Goal: Task Accomplishment & Management: Use online tool/utility

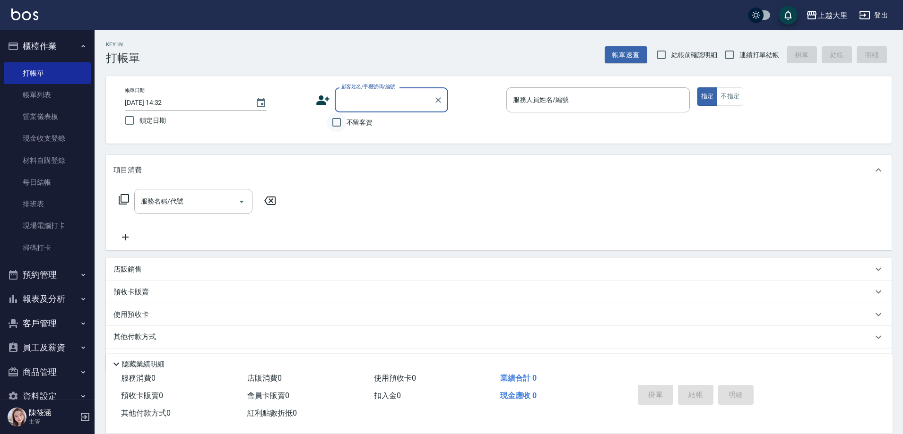
click at [327, 124] on input "不留客資" at bounding box center [337, 122] width 20 height 20
checkbox input "true"
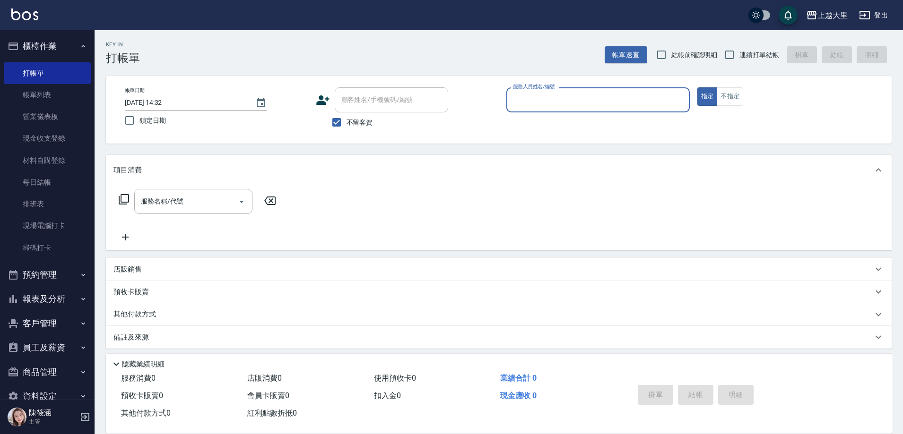
click at [751, 40] on div "Key In 打帳單 帳單速查 結帳前確認明細 連續打單結帳 掛單 結帳 明細" at bounding box center [493, 47] width 797 height 35
click at [740, 49] on label "連續打單結帳" at bounding box center [749, 55] width 60 height 20
click at [739, 49] on input "連續打單結帳" at bounding box center [729, 55] width 20 height 20
checkbox input "true"
click at [601, 105] on input "服務人員姓名/編號" at bounding box center [597, 100] width 175 height 17
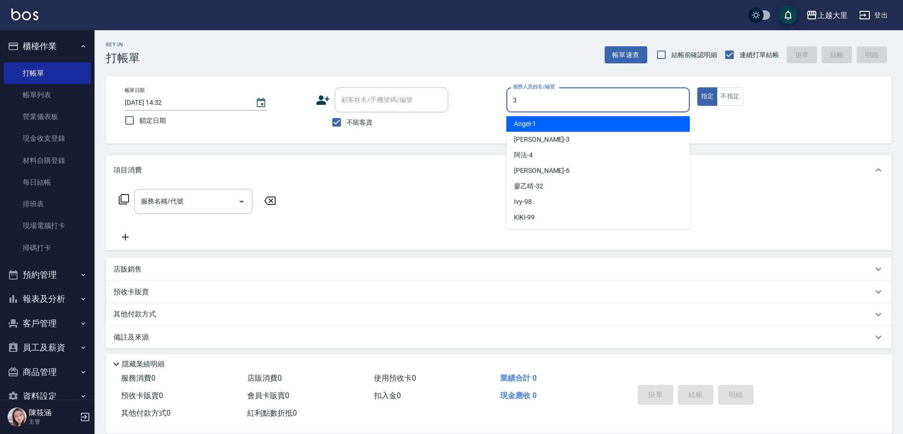
type input "[PERSON_NAME]-3"
type button "true"
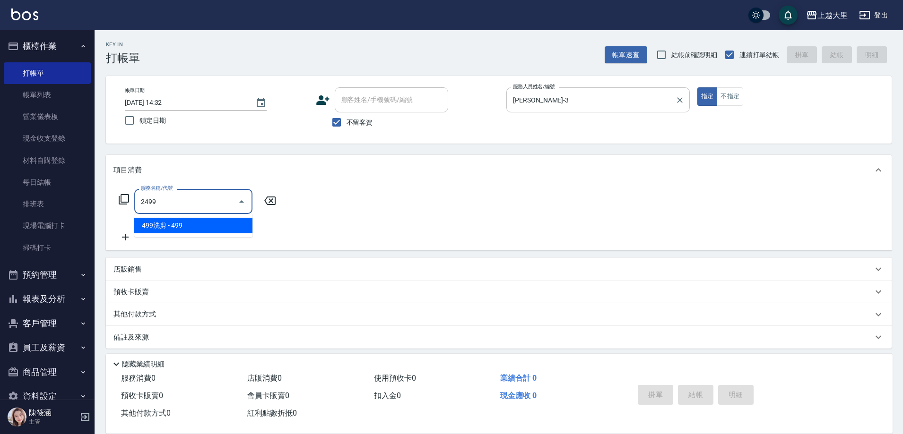
type input "499洗剪(2499)"
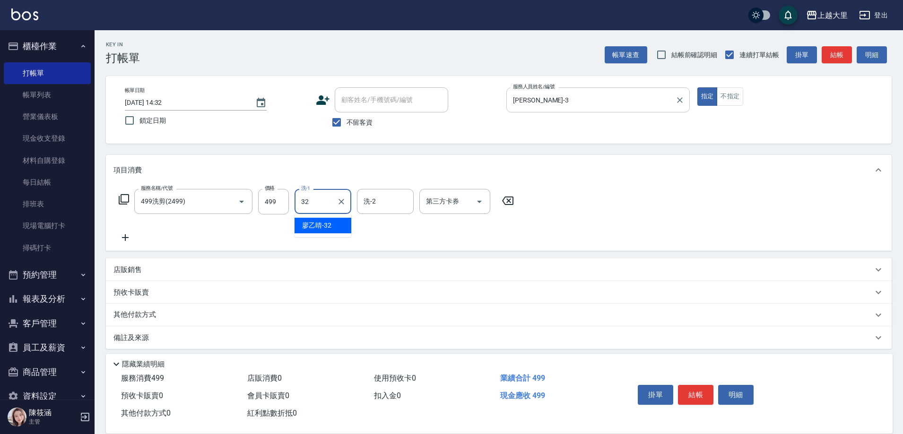
type input "[PERSON_NAME]-32"
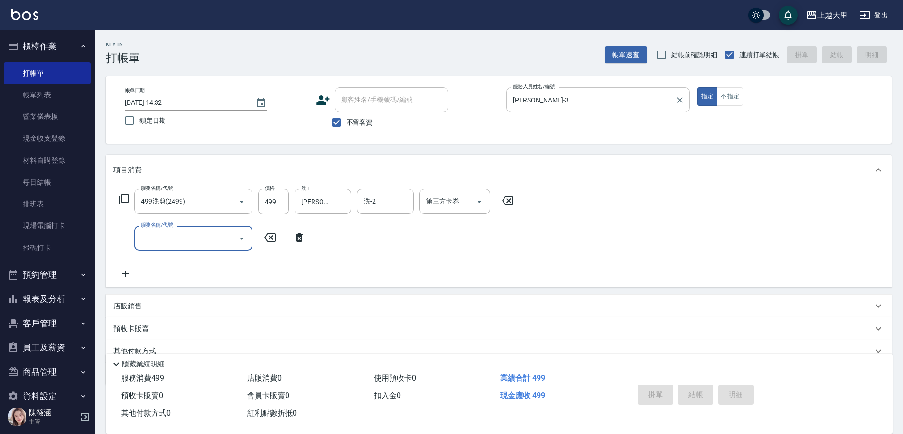
type input "[DATE] 20:00"
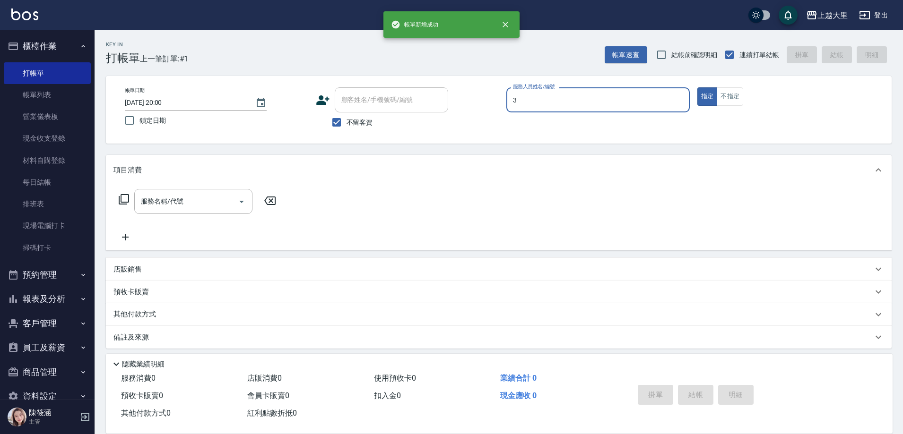
type input "[PERSON_NAME]-3"
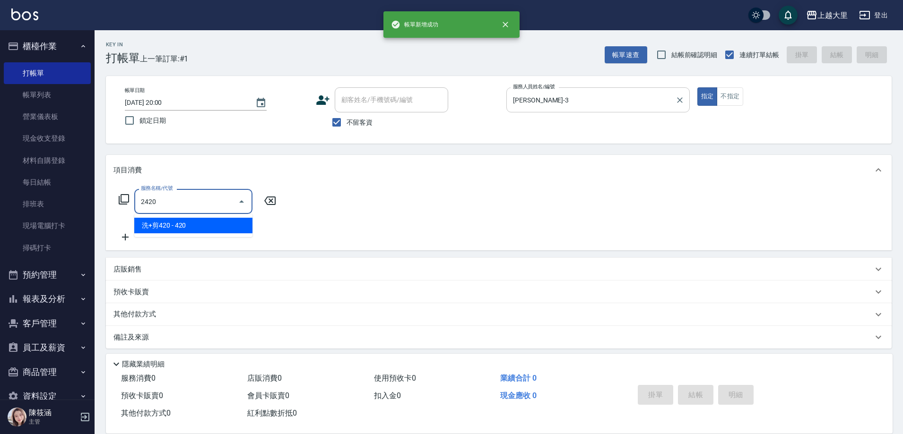
type input "洗+剪420(2420)"
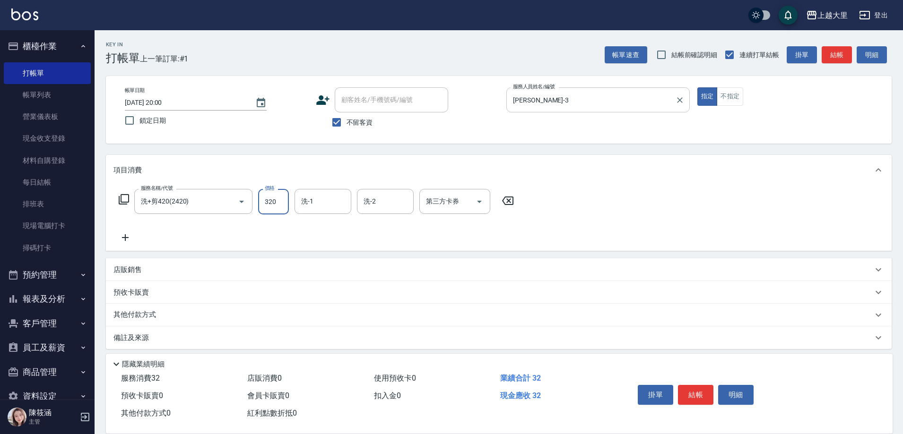
type input "320"
type input "[PERSON_NAME]-32"
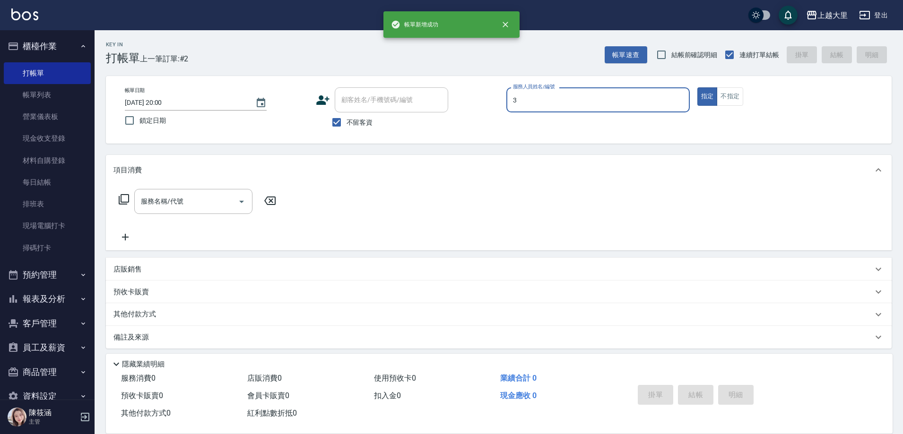
type input "[PERSON_NAME]-3"
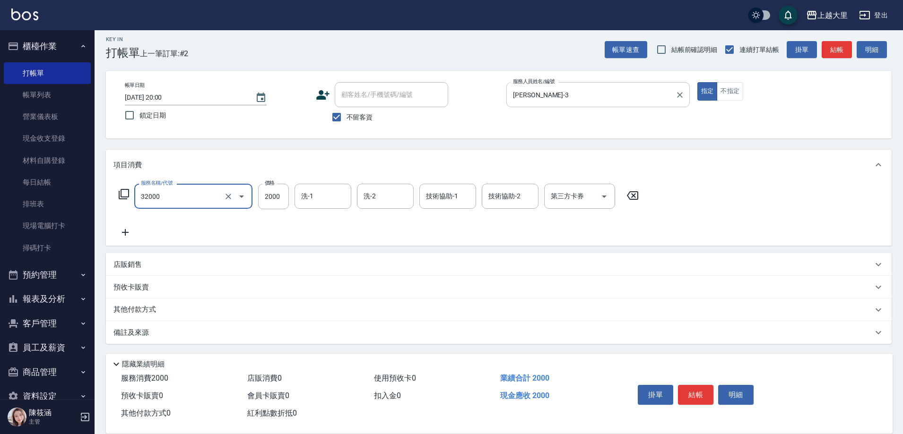
type input "燙髮S(32000)"
type input "[PERSON_NAME]-32"
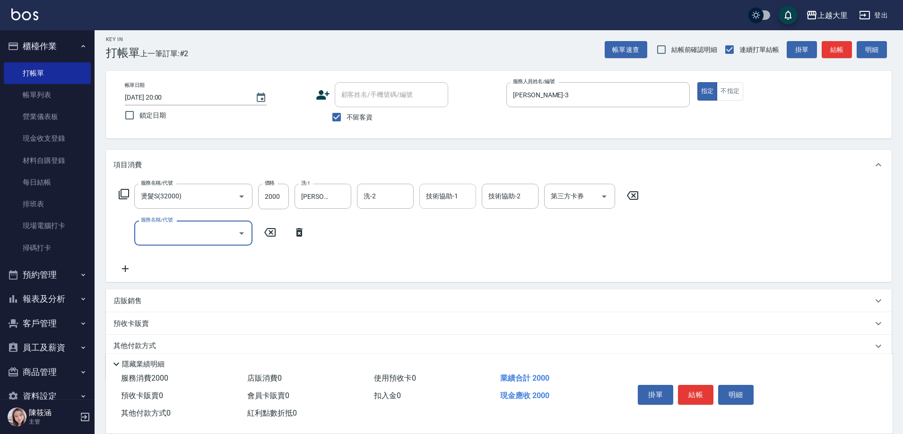
click at [441, 201] on input "技術協助-1" at bounding box center [447, 196] width 48 height 17
type input "[PERSON_NAME]-32"
type input "護髮-750(5750)"
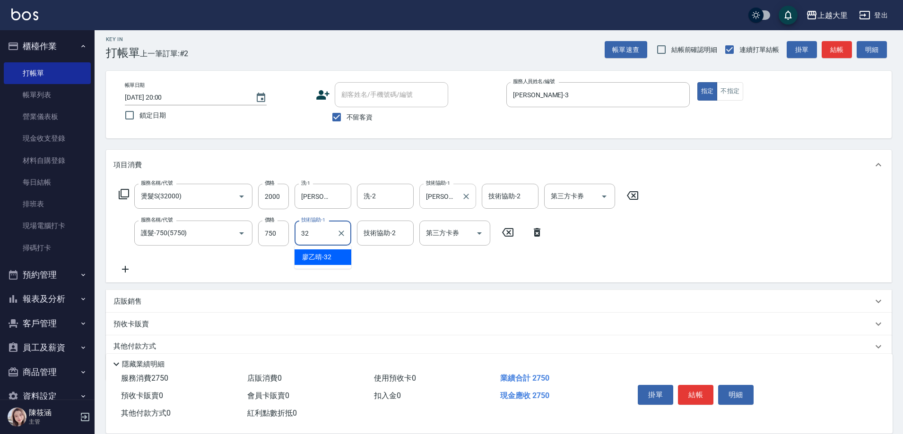
type input "[PERSON_NAME]-32"
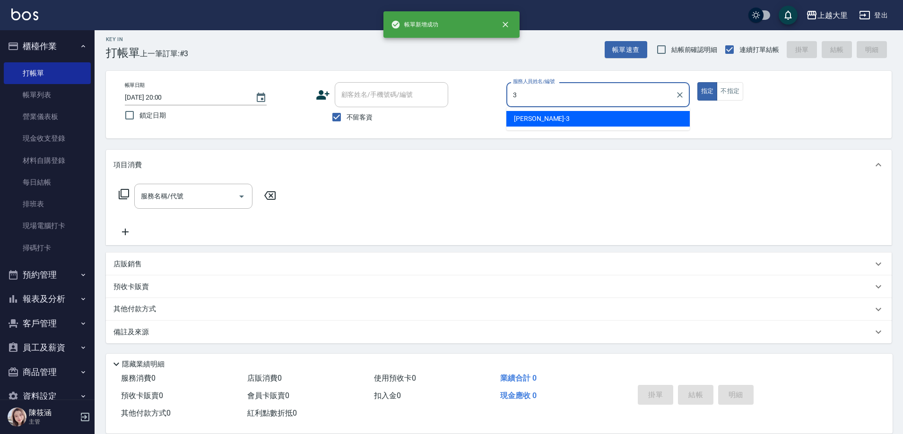
type input "[PERSON_NAME]-3"
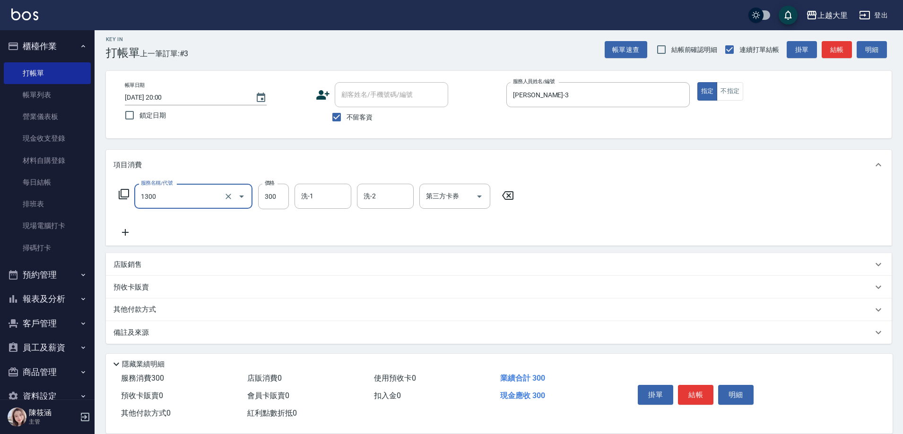
type input "健康洗髮(1300)"
type input "[PERSON_NAME]-32"
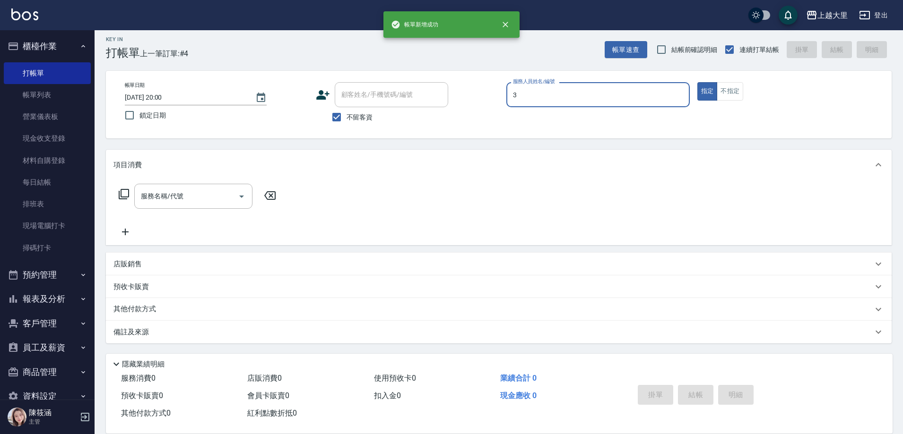
type input "[PERSON_NAME]-3"
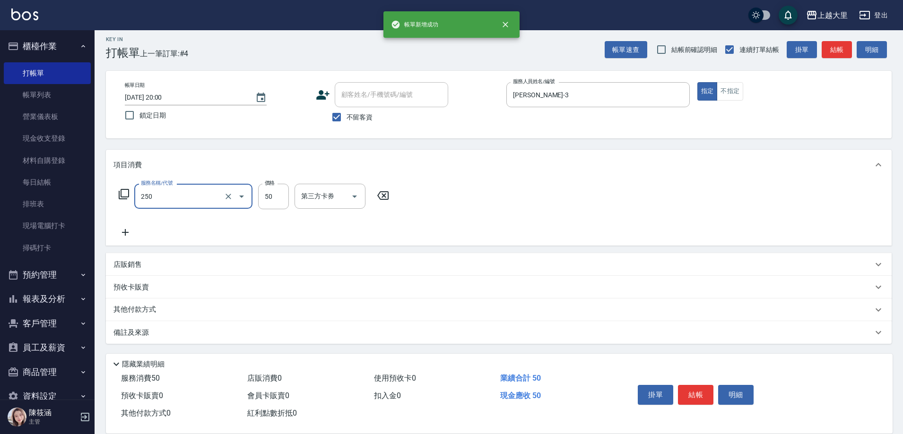
type input "剪劉海50(250)"
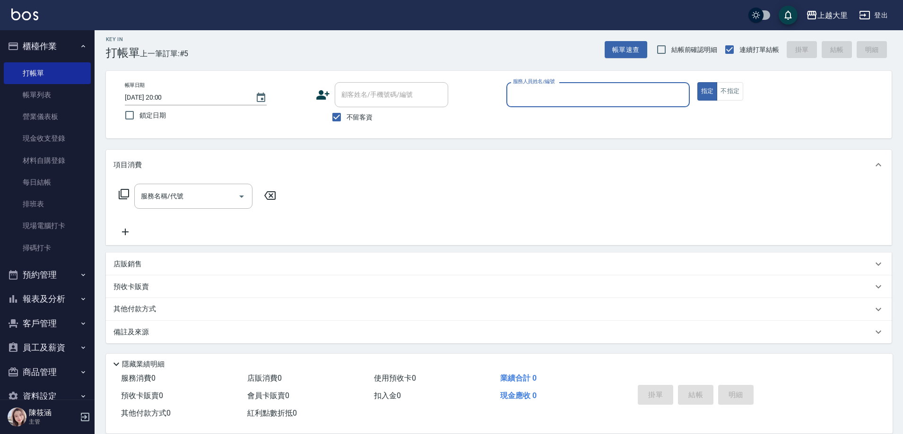
click at [697, 82] on button "指定" at bounding box center [707, 91] width 20 height 18
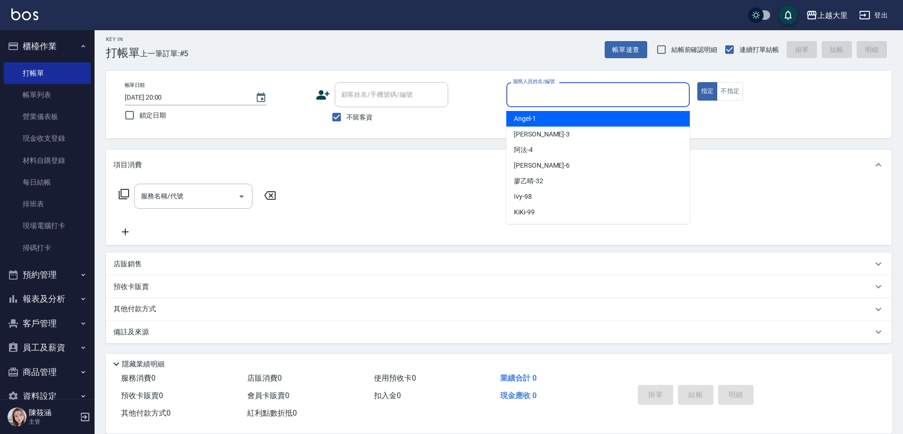
click at [561, 97] on input "服務人員姓名/編號" at bounding box center [597, 94] width 175 height 17
type input "[PERSON_NAME]-3"
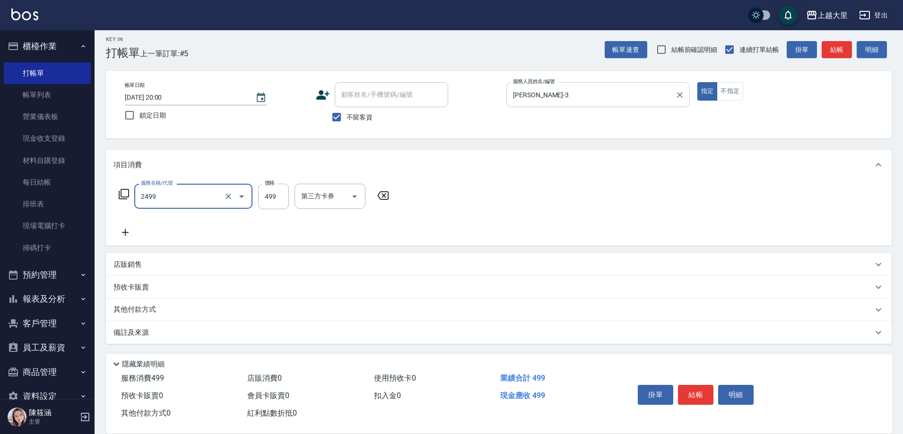
type input "499洗剪(2499)"
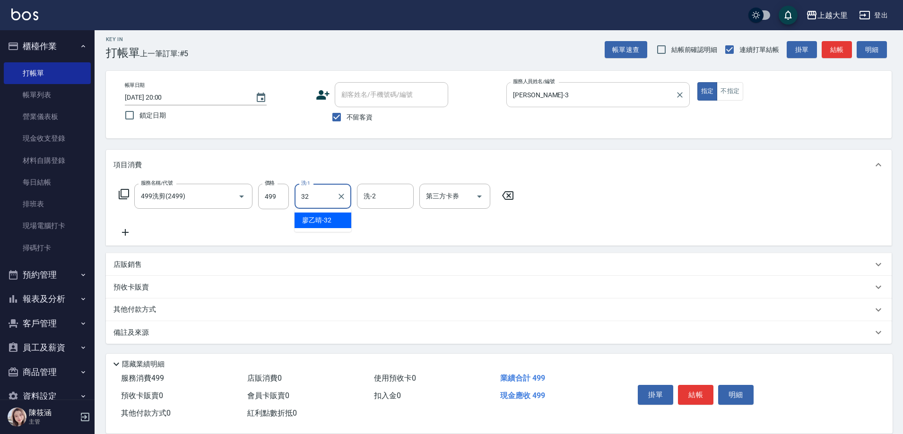
type input "[PERSON_NAME]-32"
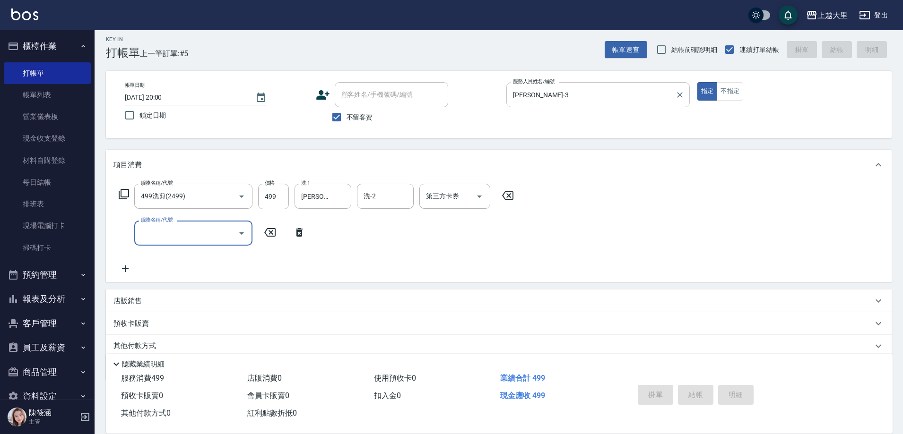
type input "[DATE] 20:01"
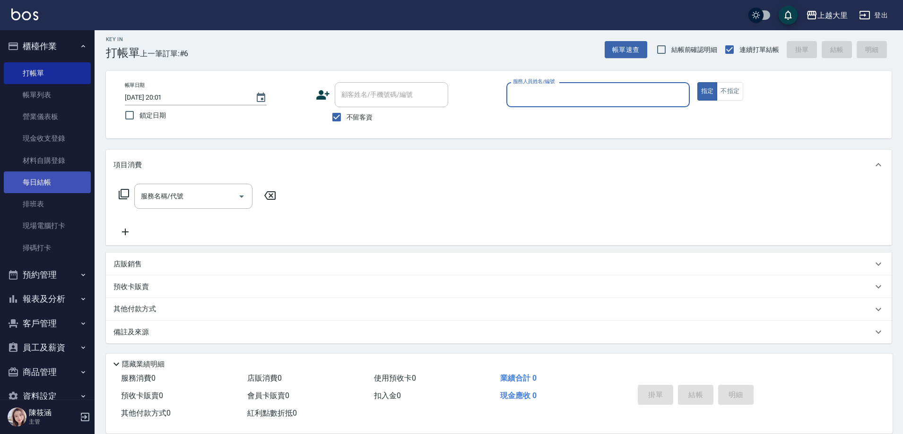
click at [67, 189] on link "每日結帳" at bounding box center [47, 183] width 87 height 22
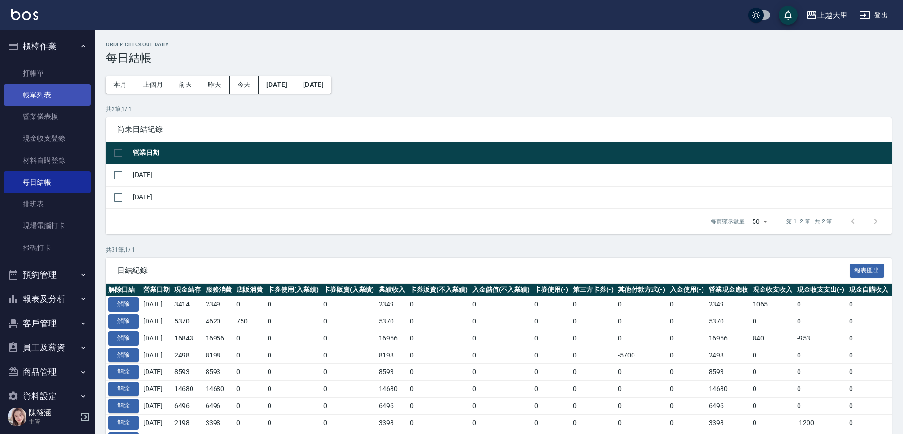
click at [25, 96] on link "帳單列表" at bounding box center [47, 95] width 87 height 22
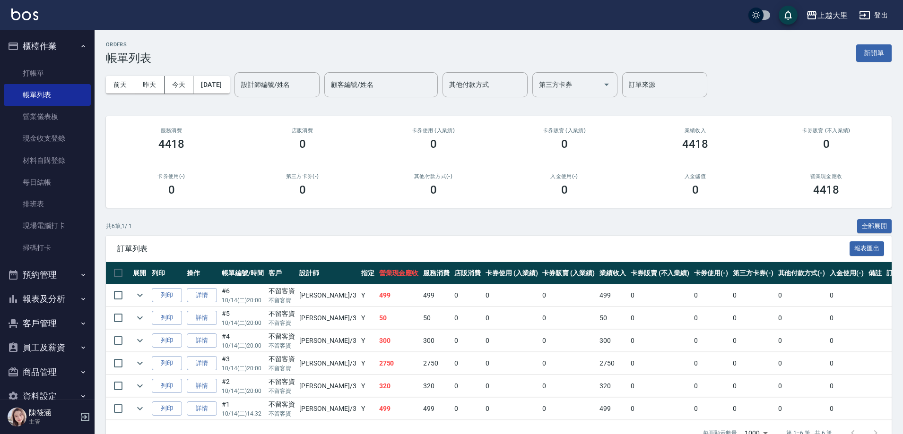
scroll to position [30, 0]
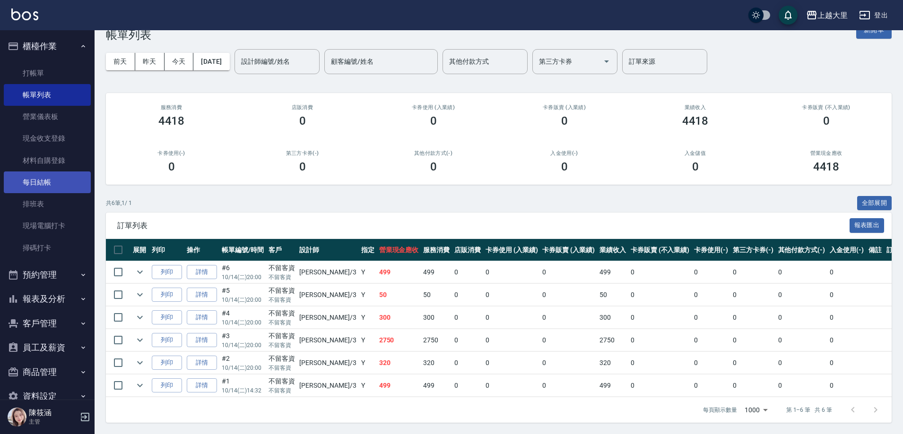
click at [54, 175] on link "每日結帳" at bounding box center [47, 183] width 87 height 22
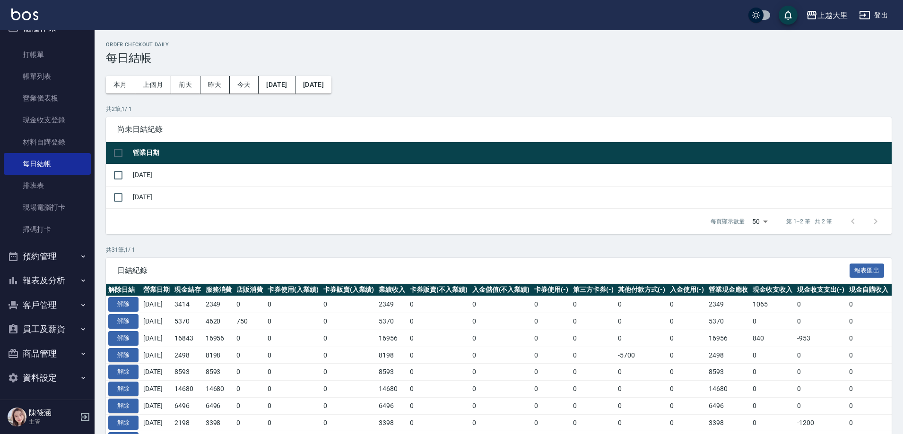
scroll to position [20, 0]
click at [117, 151] on input "checkbox" at bounding box center [118, 153] width 20 height 20
checkbox input "true"
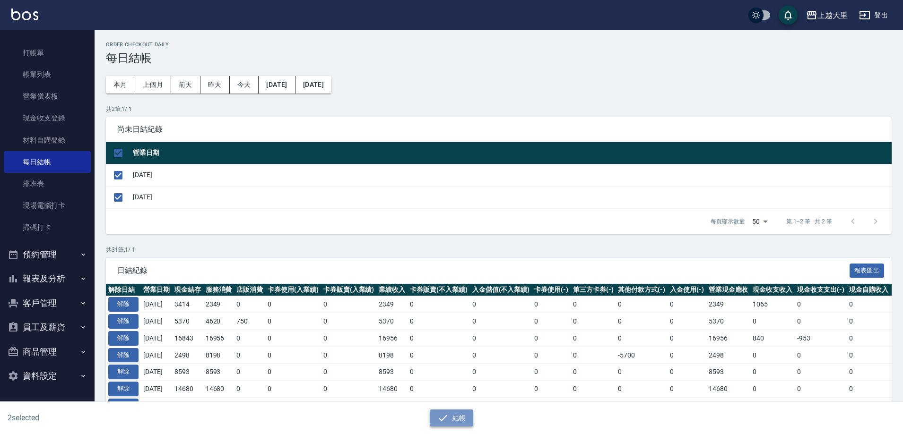
click at [471, 421] on button "結帳" at bounding box center [452, 418] width 44 height 17
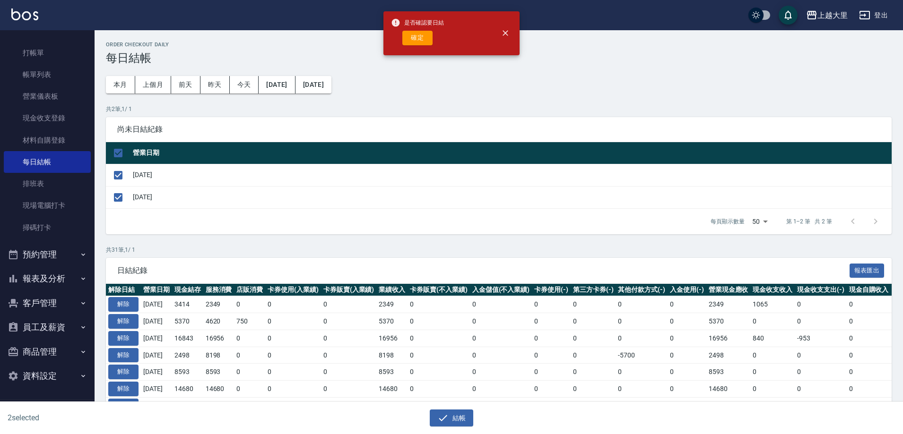
click at [413, 30] on div "是否確認要日結 確定" at bounding box center [417, 33] width 53 height 38
click at [415, 37] on button "確定" at bounding box center [417, 38] width 30 height 15
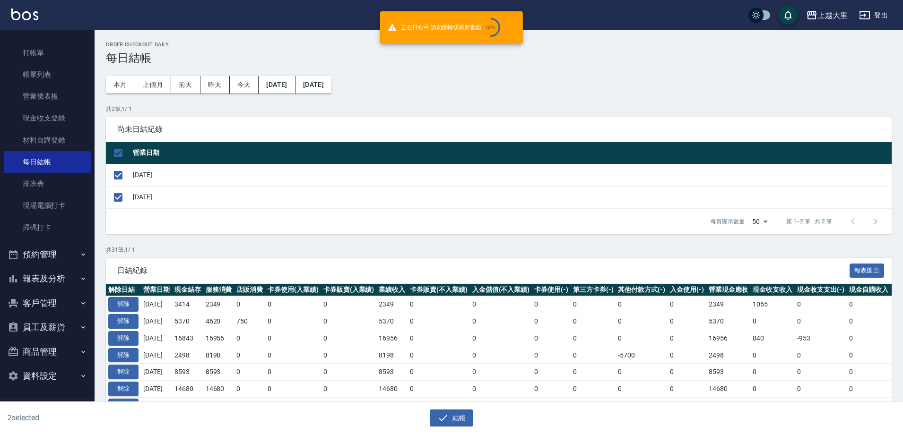
checkbox input "false"
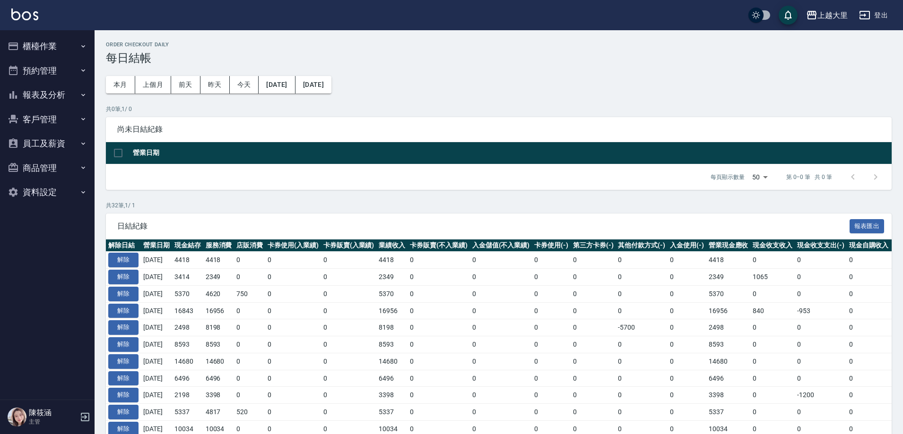
click at [52, 86] on button "報表及分析" at bounding box center [47, 95] width 87 height 25
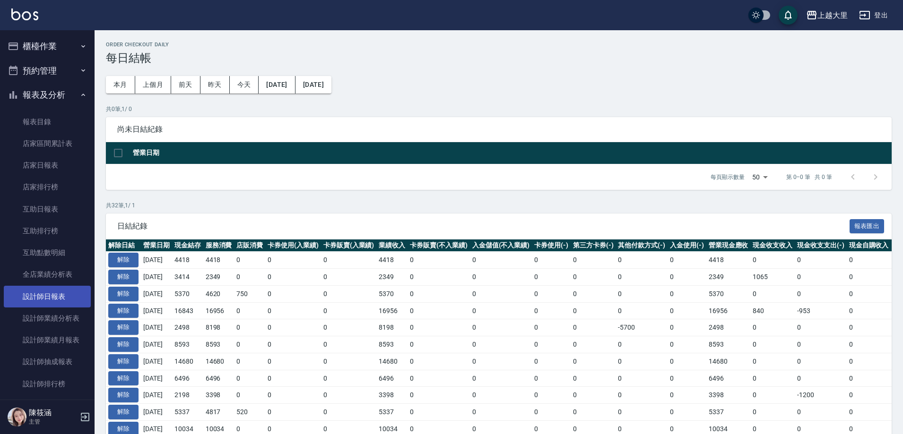
click at [63, 302] on link "設計師日報表" at bounding box center [47, 297] width 87 height 22
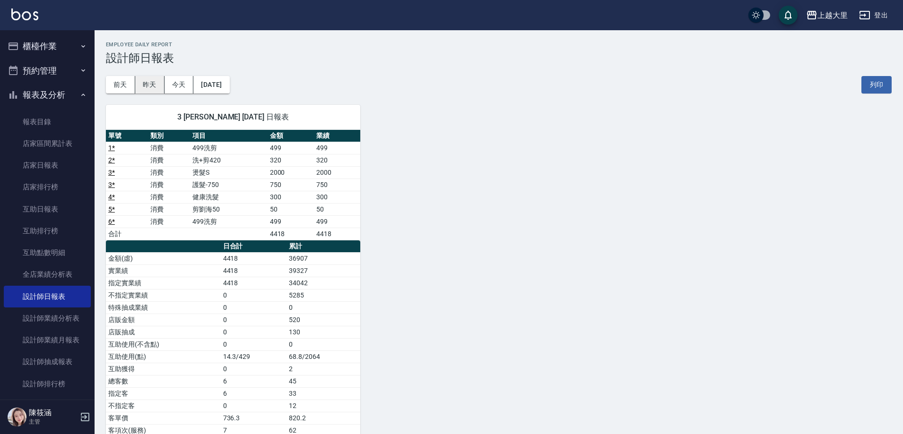
click at [147, 90] on button "昨天" at bounding box center [149, 84] width 29 height 17
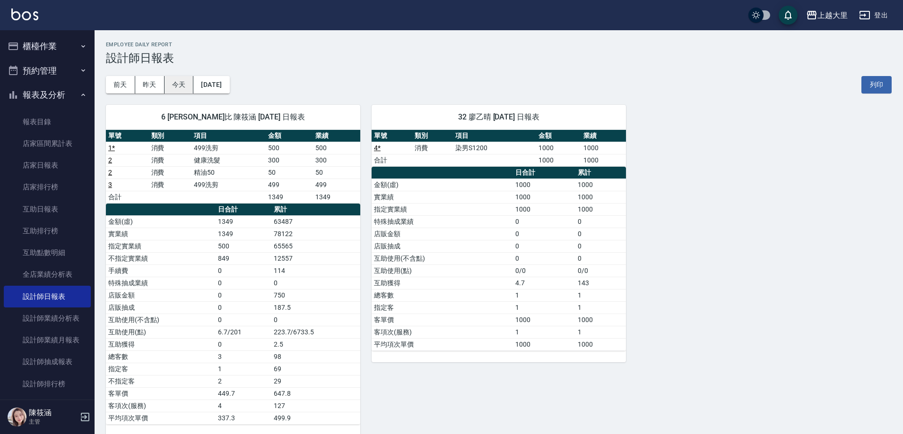
click at [176, 82] on button "今天" at bounding box center [178, 84] width 29 height 17
